Goal: Task Accomplishment & Management: Complete application form

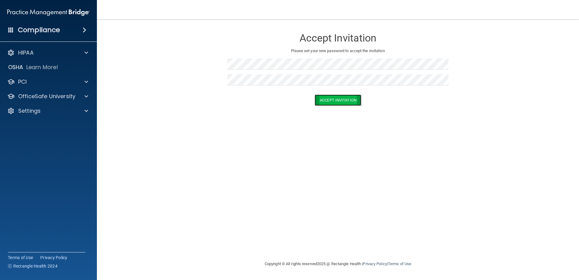
click at [336, 105] on button "Accept Invitation" at bounding box center [338, 99] width 47 height 11
click at [278, 144] on div "Accept Invitation Please set your new password to accept the invitation Token i…" at bounding box center [338, 139] width 458 height 229
click at [253, 73] on div at bounding box center [337, 66] width 221 height 16
